Goal: Entertainment & Leisure: Browse casually

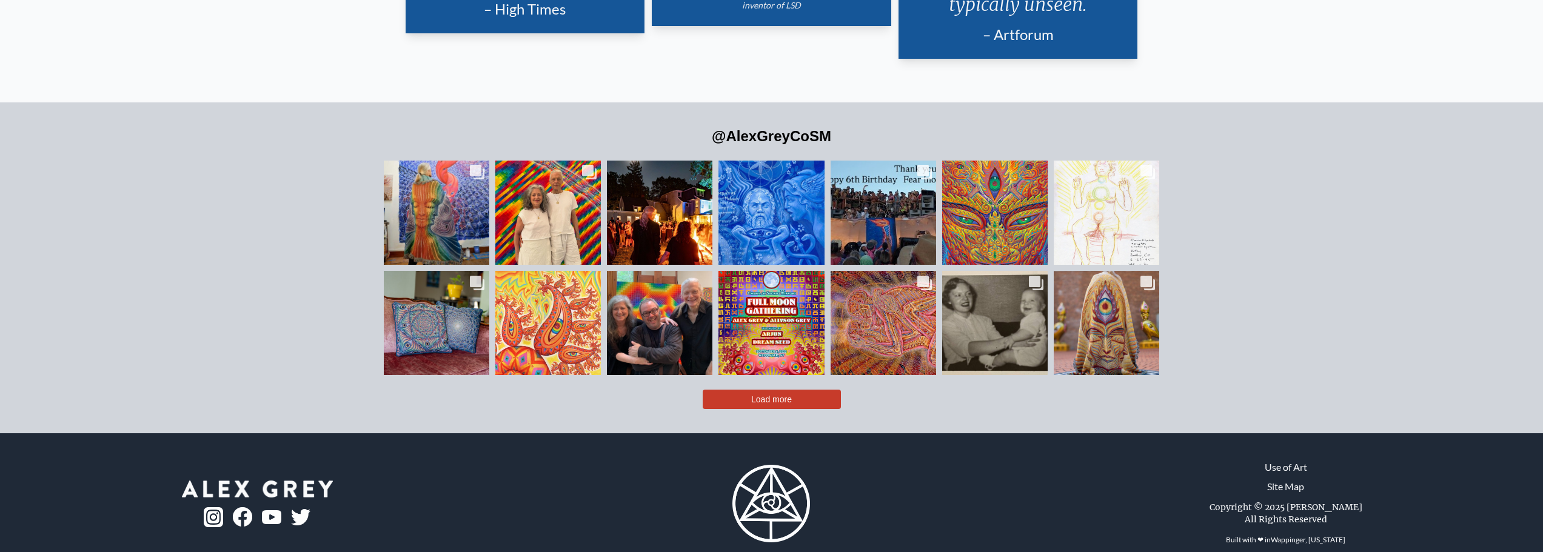
scroll to position [3157, 0]
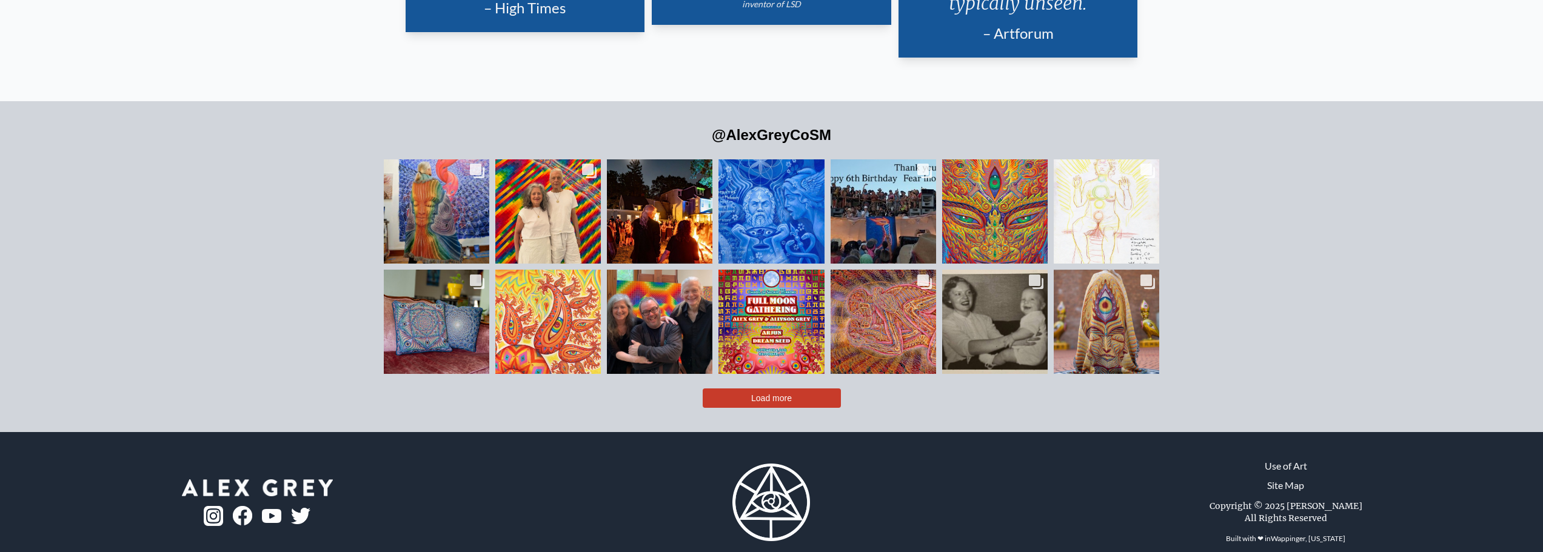
click at [797, 389] on button "Load more" at bounding box center [772, 398] width 138 height 19
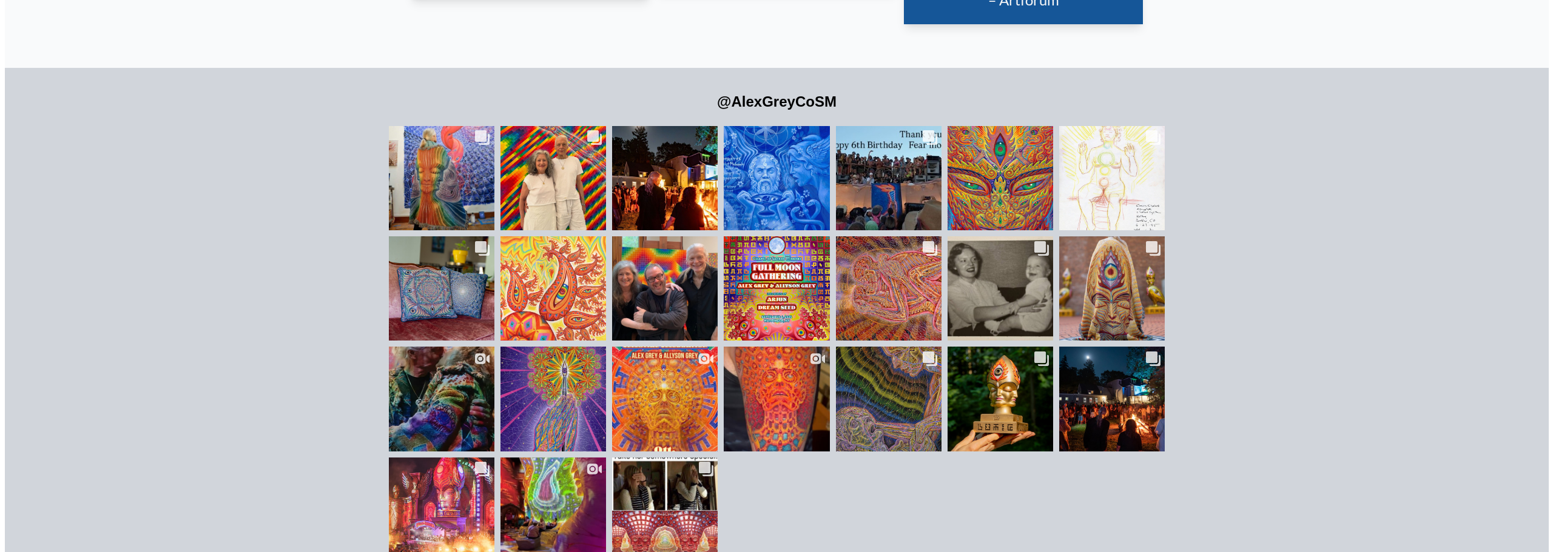
scroll to position [3303, 0]
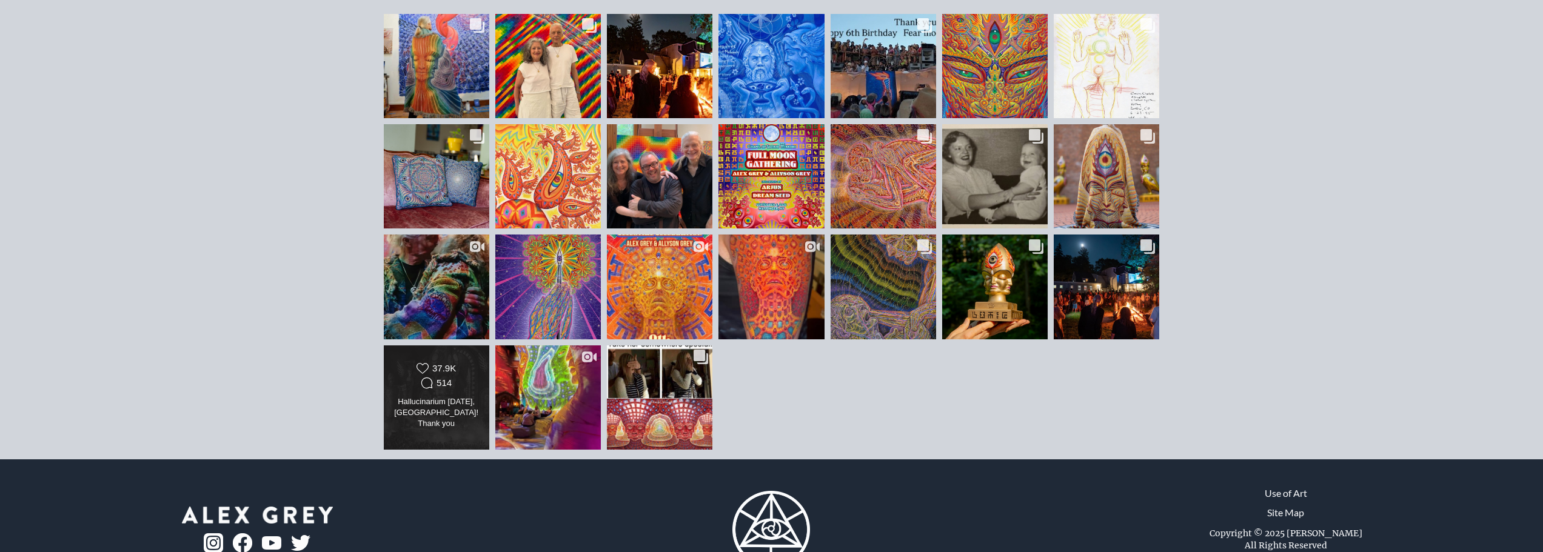
click at [443, 363] on div "37.9K" at bounding box center [444, 368] width 24 height 11
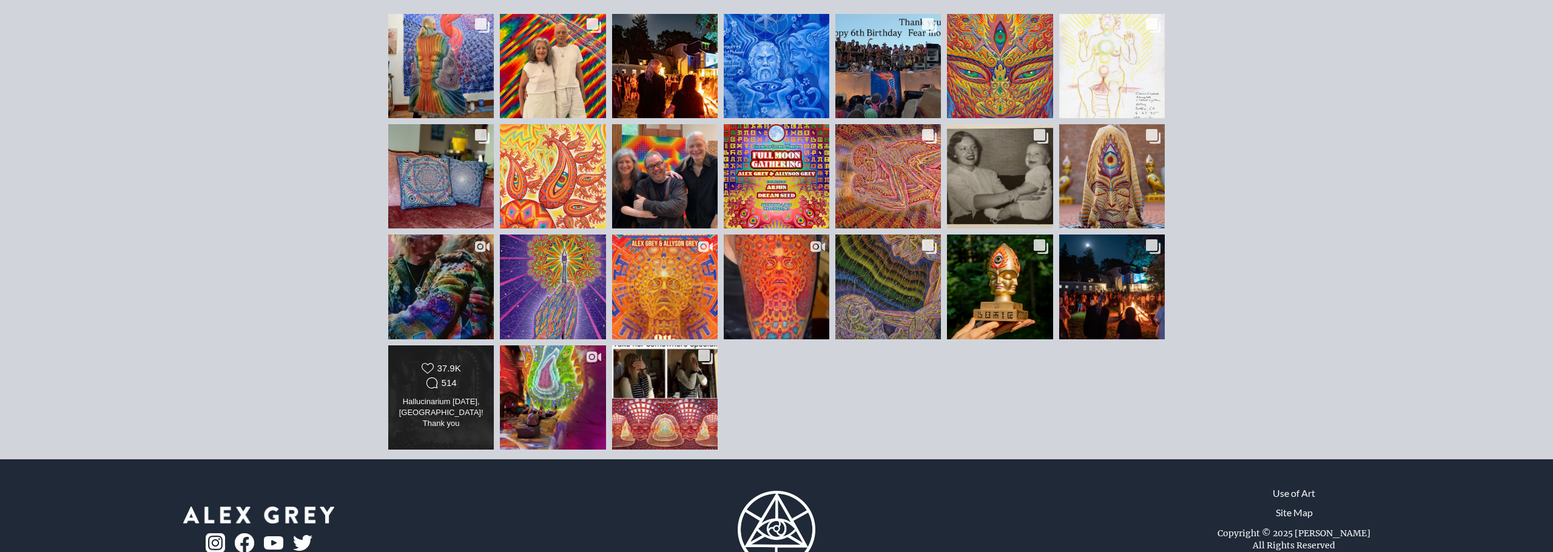
scroll to position [4701, 0]
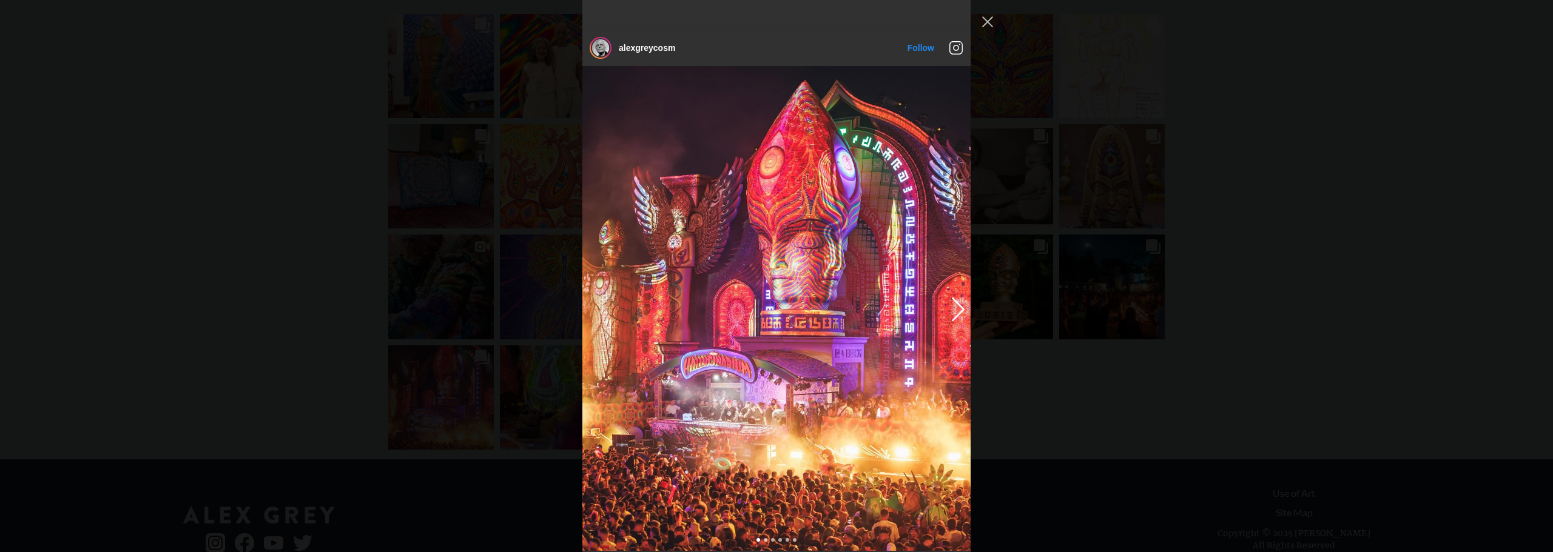
click at [828, 285] on img "Instagram Feed popup" at bounding box center [776, 308] width 388 height 485
click at [1076, 390] on div "alexgreycosm Follow" at bounding box center [776, 276] width 1553 height 552
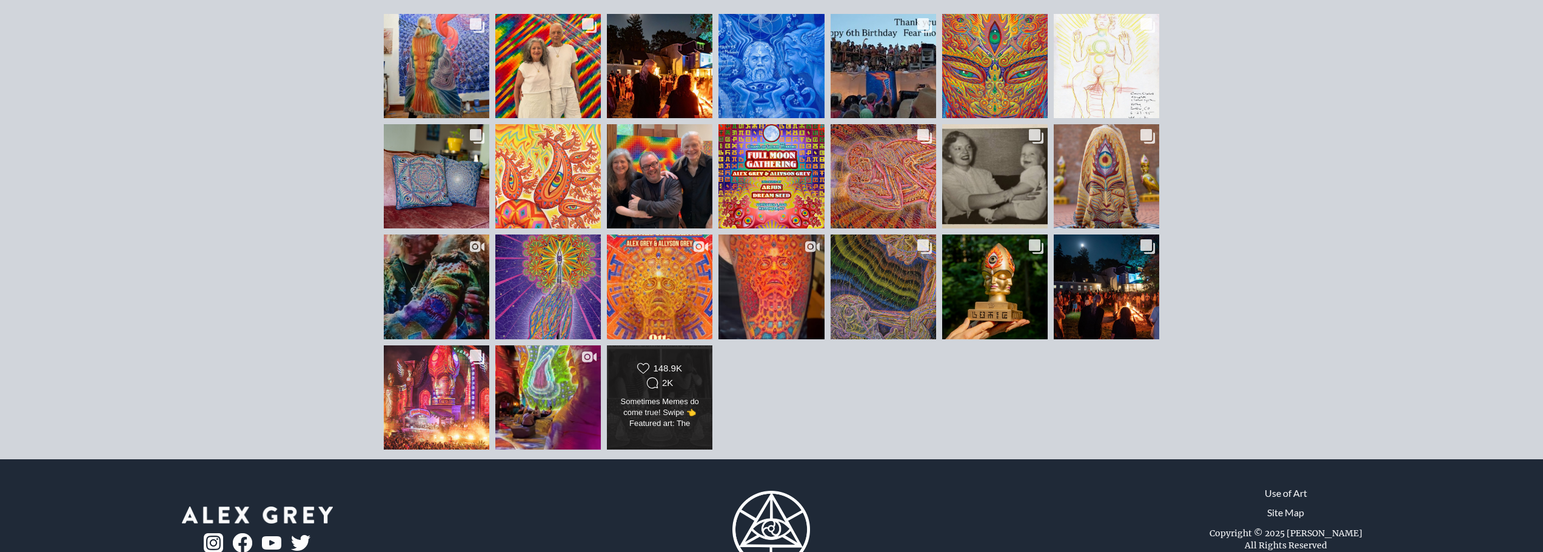
click at [646, 413] on div "Likes Count 148.9K Comments Count 2K Sometimes Memes do come true! Swipe 👈 Feat…" at bounding box center [659, 398] width 107 height 106
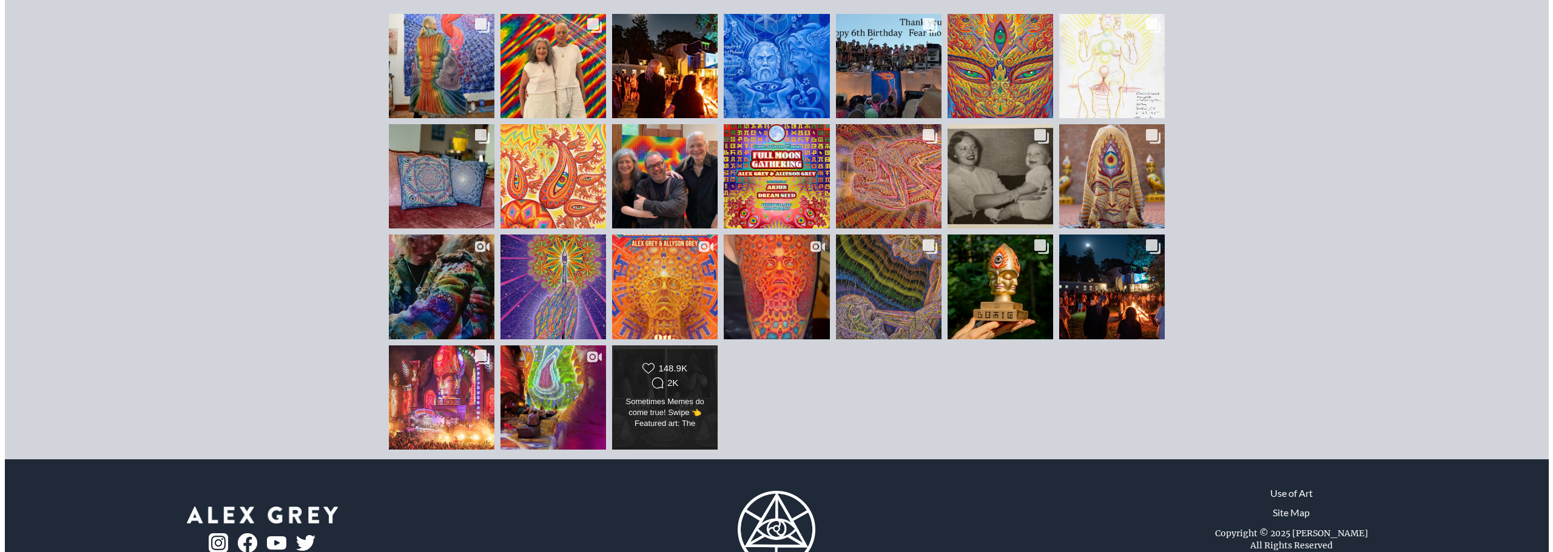
scroll to position [6387, 0]
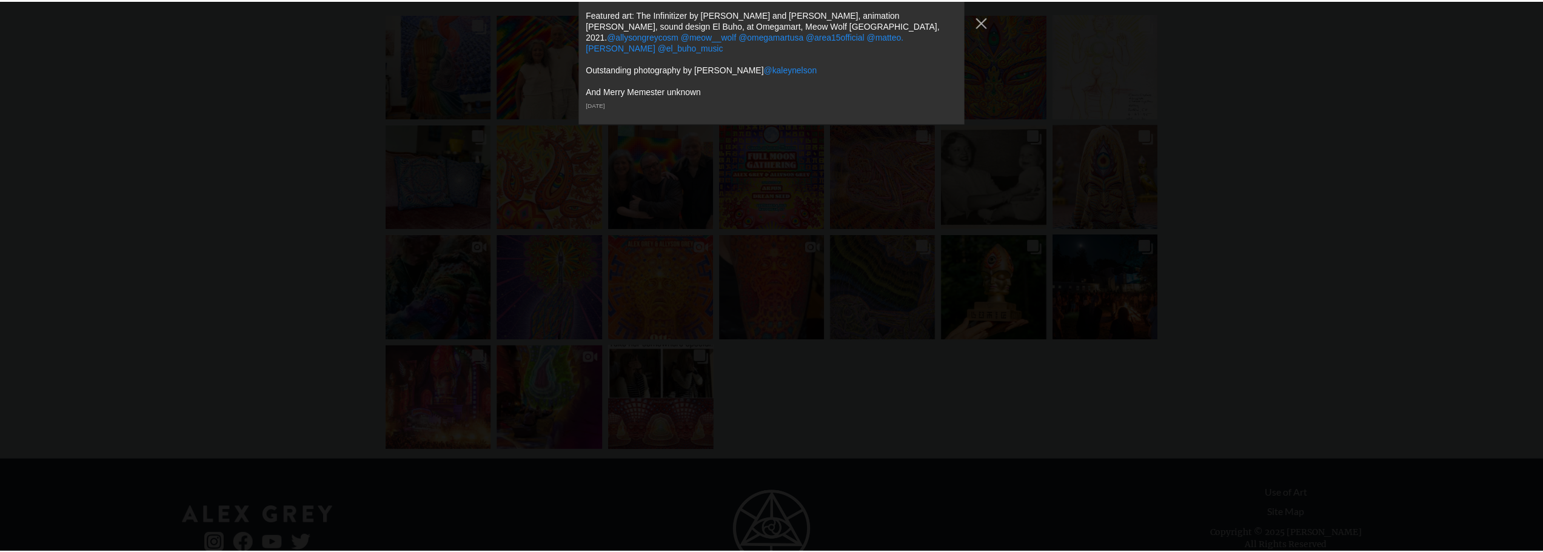
scroll to position [6569, 0]
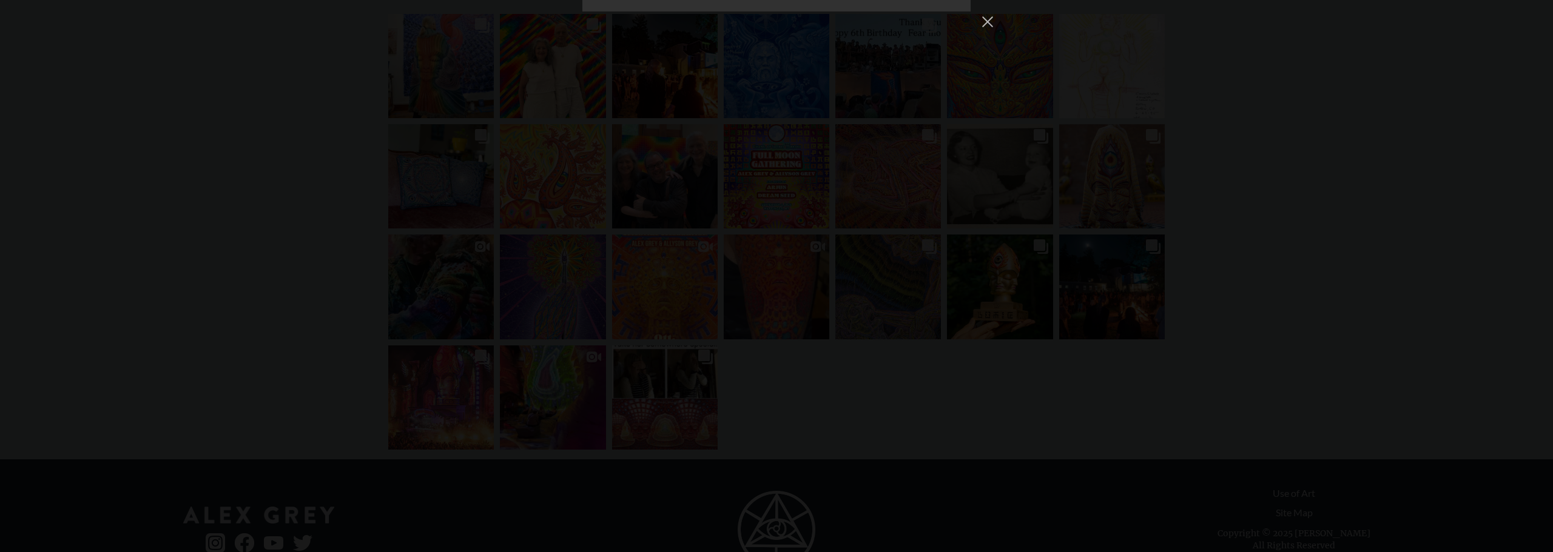
click at [1089, 361] on div "alexgreycosm Follow" at bounding box center [776, 276] width 1553 height 552
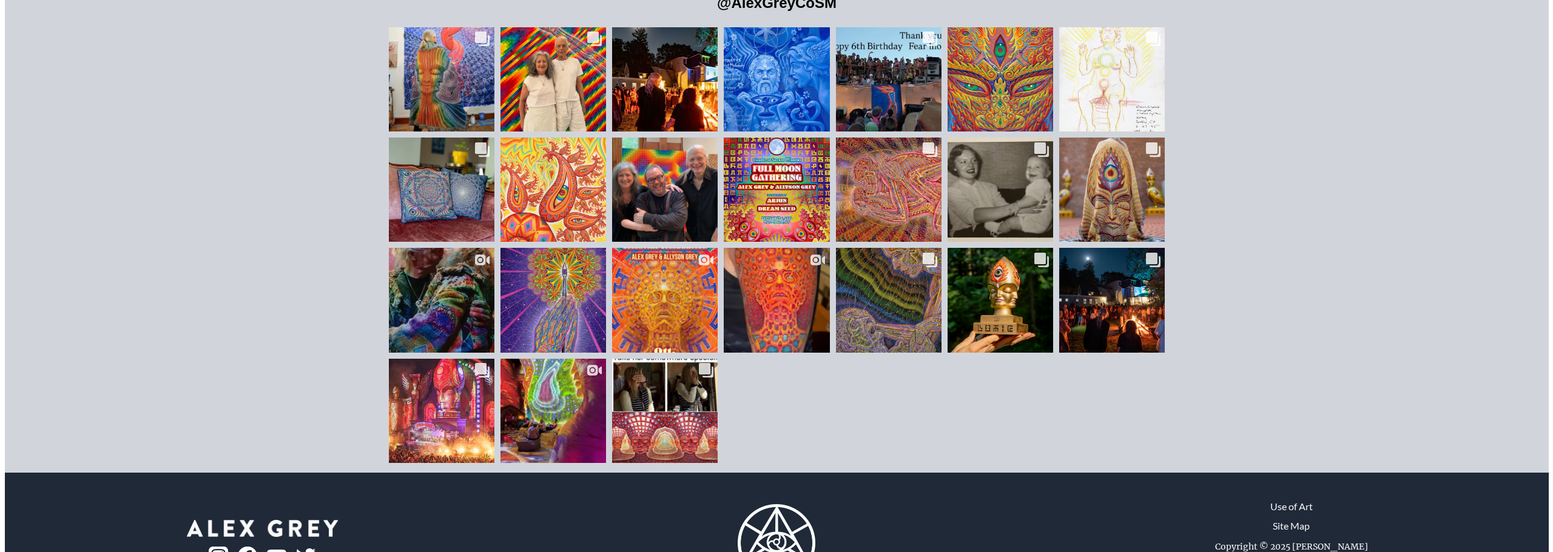
scroll to position [3303, 0]
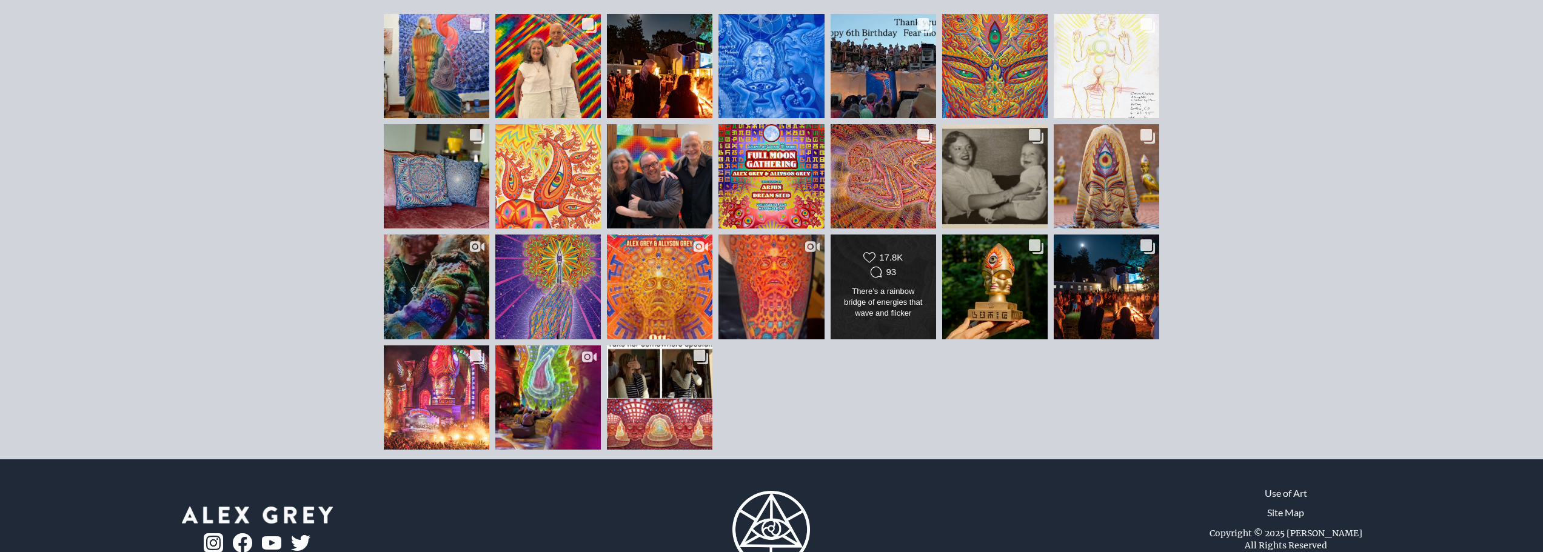
click at [894, 286] on div "There’s a rainbow bridge of energies that wave and flicker between ourselves an…" at bounding box center [884, 303] width 86 height 34
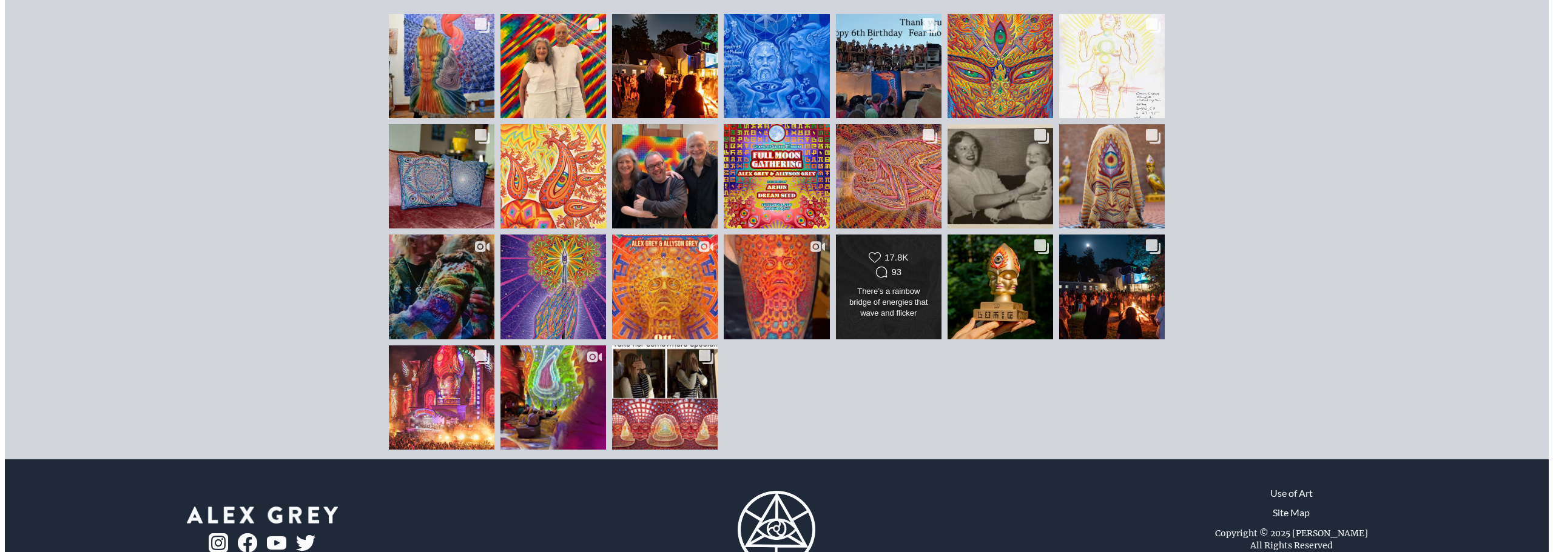
scroll to position [3946, 0]
